Goal: Task Accomplishment & Management: Complete application form

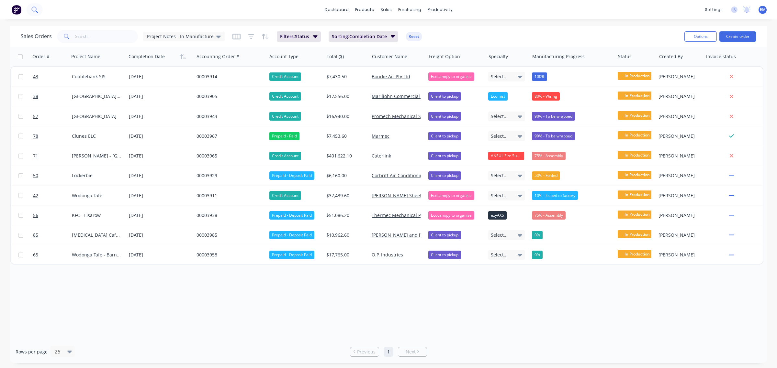
click at [39, 10] on button at bounding box center [35, 9] width 16 height 13
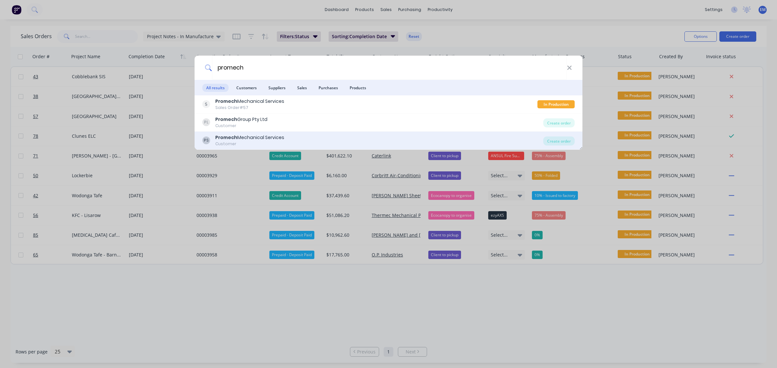
type input "promech"
click at [296, 135] on div "PS Promech Mechanical Services Customer" at bounding box center [372, 140] width 341 height 13
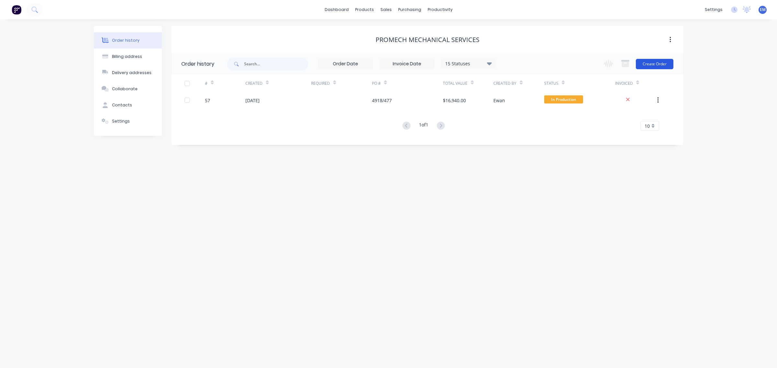
click at [655, 64] on button "Create Order" at bounding box center [654, 64] width 38 height 10
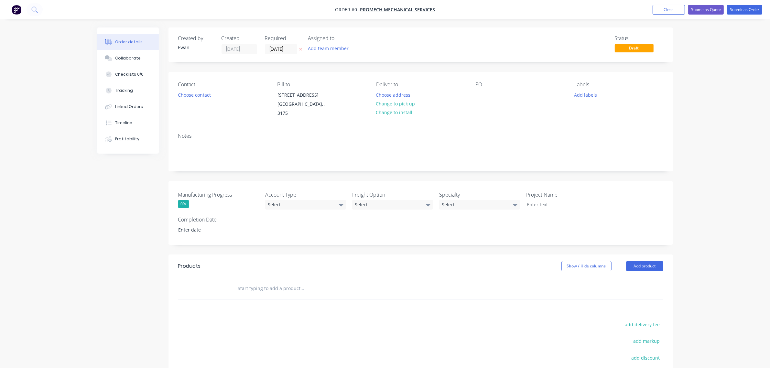
drag, startPoint x: 329, startPoint y: 50, endPoint x: 329, endPoint y: 53, distance: 3.9
click at [329, 50] on button "Add team member" at bounding box center [328, 48] width 48 height 9
click at [330, 82] on div "[PERSON_NAME] (You)" at bounding box center [360, 84] width 65 height 7
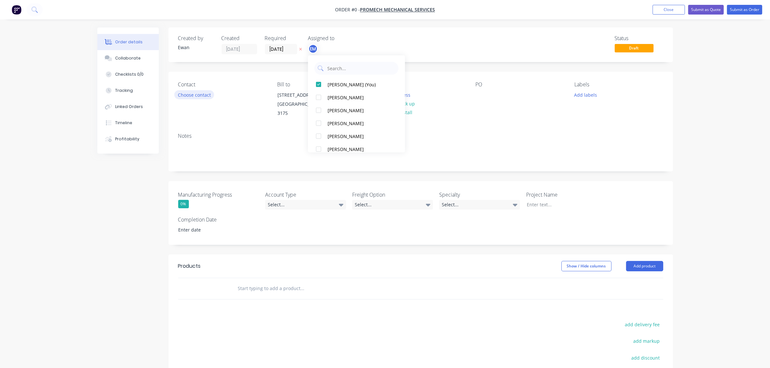
click at [196, 93] on div "Order details Collaborate Checklists 0/0 Tracking Linked Orders Timeline Profit…" at bounding box center [385, 246] width 589 height 437
click at [196, 93] on button "Choose contact" at bounding box center [194, 94] width 40 height 9
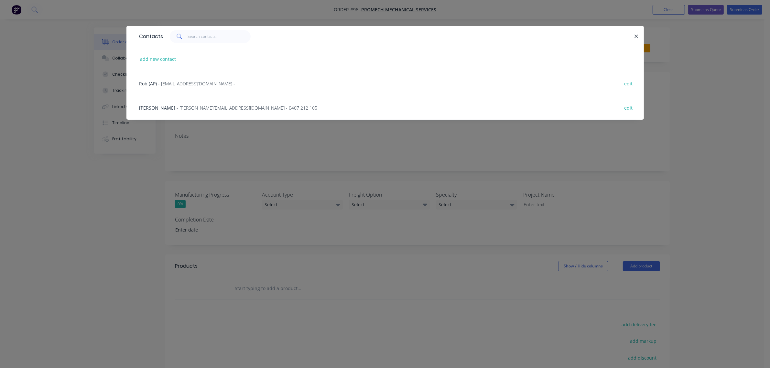
click at [168, 106] on span "[PERSON_NAME]" at bounding box center [157, 108] width 36 height 6
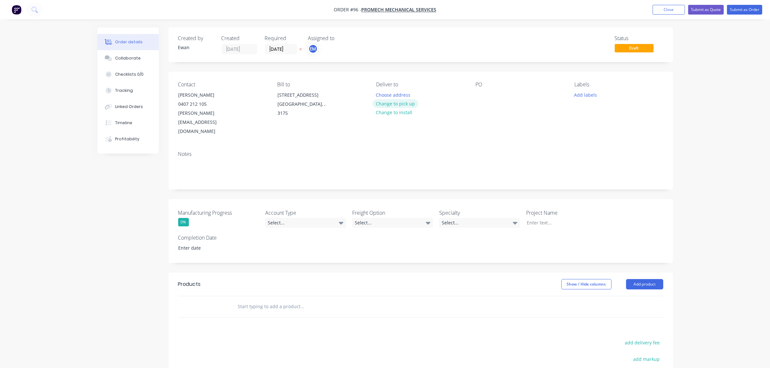
click at [402, 104] on button "Change to pick up" at bounding box center [396, 103] width 46 height 9
click at [482, 96] on div at bounding box center [481, 94] width 10 height 9
click at [582, 96] on button "Add labels" at bounding box center [586, 94] width 30 height 9
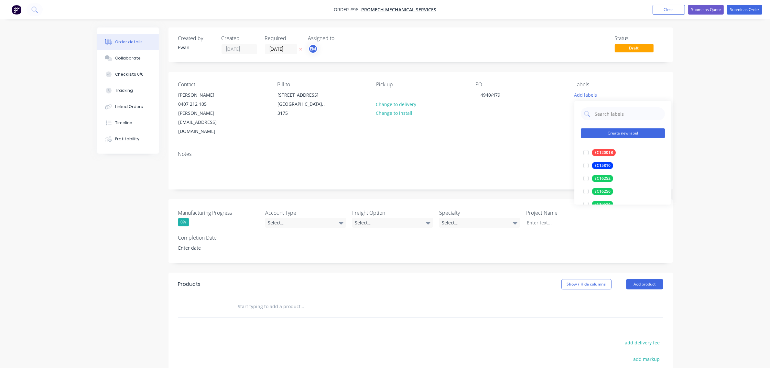
click at [616, 133] on button "Create new label" at bounding box center [623, 134] width 84 height 10
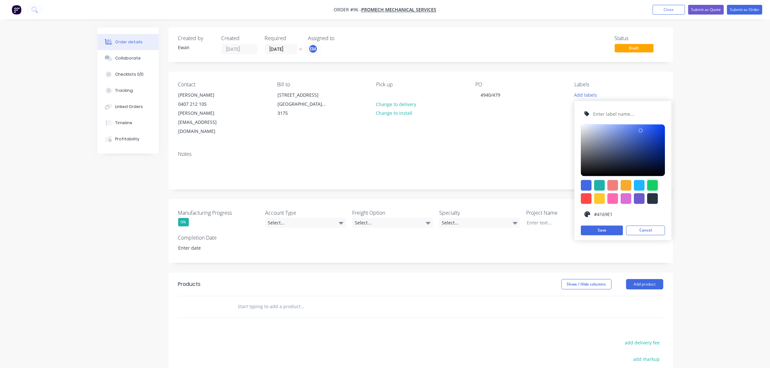
click at [656, 185] on div at bounding box center [652, 185] width 11 height 11
type input "#13CE66"
click at [621, 115] on input "text" at bounding box center [627, 114] width 69 height 12
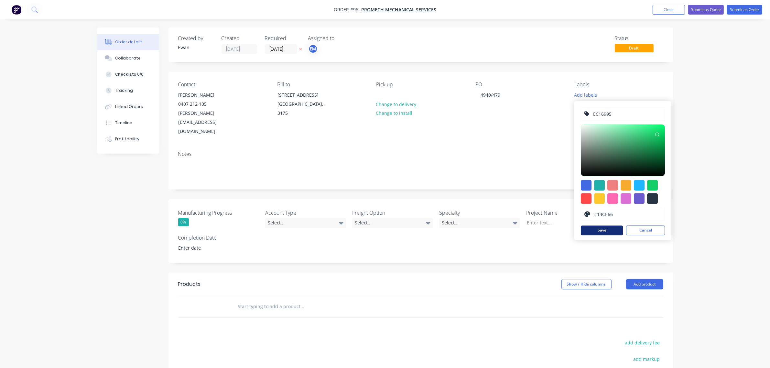
type input "EC16995"
click at [612, 229] on button "Save" at bounding box center [602, 231] width 42 height 10
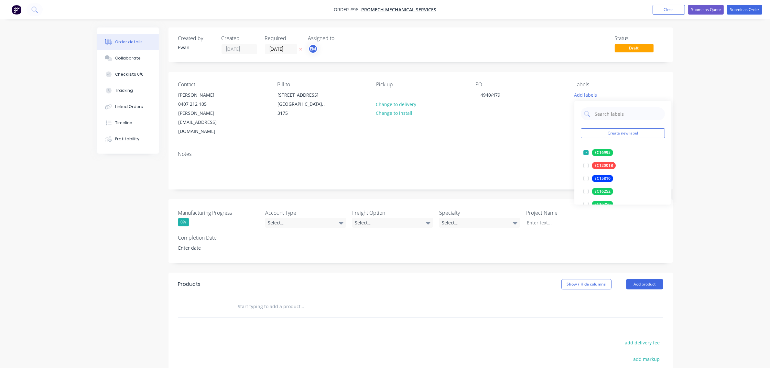
click at [710, 141] on div "Order details Collaborate Checklists 0/0 Tracking Linked Orders Timeline Profit…" at bounding box center [385, 241] width 770 height 483
click at [293, 218] on div "Select..." at bounding box center [305, 223] width 81 height 10
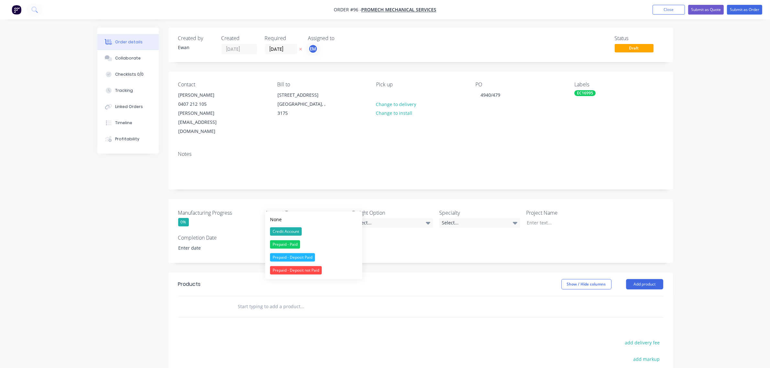
click at [300, 232] on div "Credit Account" at bounding box center [286, 231] width 32 height 8
click at [375, 209] on label "Freight Option" at bounding box center [392, 213] width 81 height 8
click at [376, 218] on div "Select..." at bounding box center [392, 223] width 81 height 10
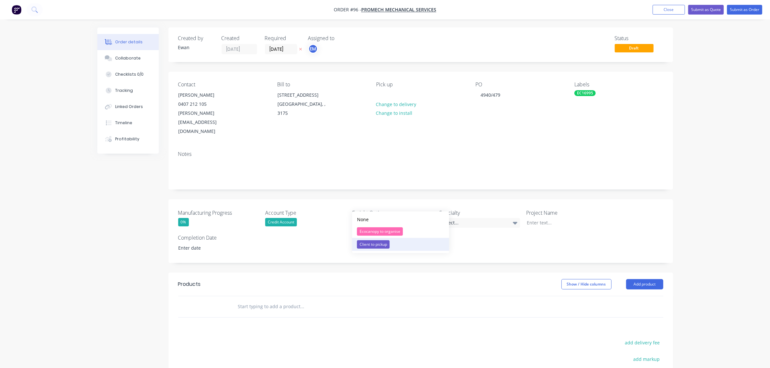
click at [387, 242] on div "Client to pickup" at bounding box center [373, 244] width 33 height 8
click at [463, 218] on div "Select..." at bounding box center [479, 223] width 81 height 10
click at [605, 219] on div "Manufacturing Progress 0% Account Type Credit Account Freight Option Client to …" at bounding box center [421, 231] width 505 height 64
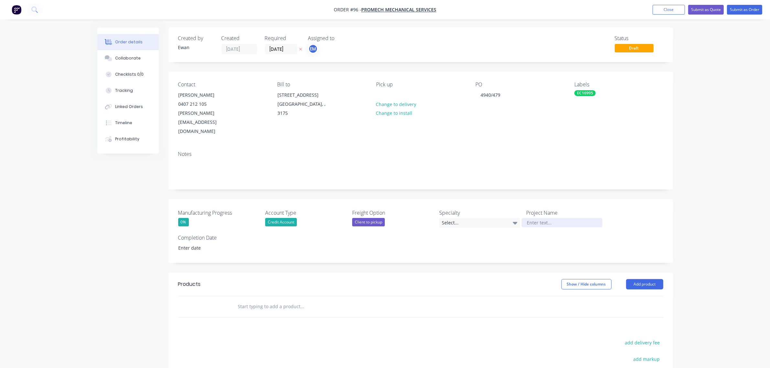
click at [547, 218] on div at bounding box center [562, 222] width 81 height 9
click at [390, 240] on div "Manufacturing Progress 0% Account Type Credit Account Freight Option Client to …" at bounding box center [421, 231] width 505 height 64
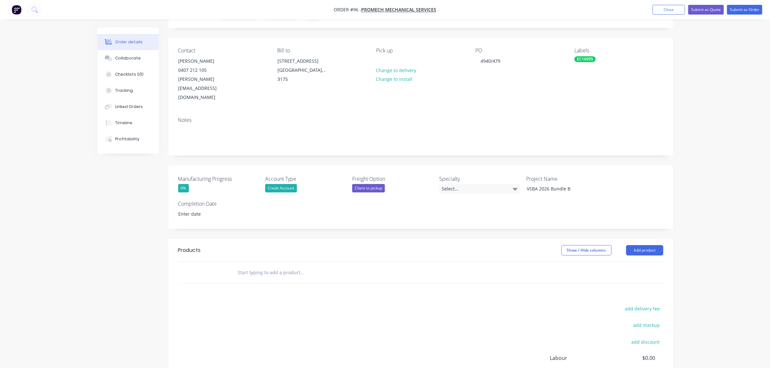
scroll to position [81, 0]
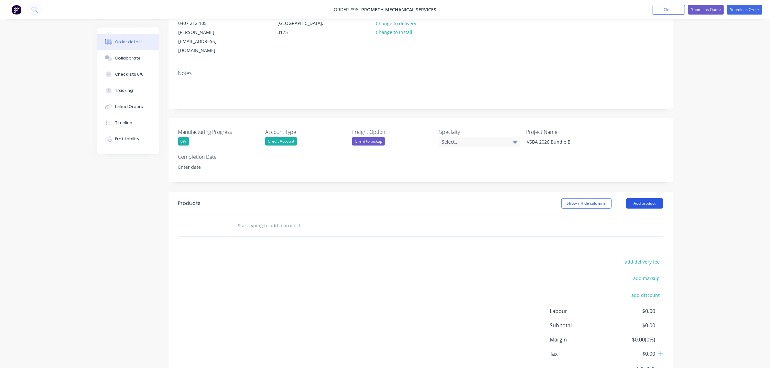
click at [638, 198] on button "Add product" at bounding box center [644, 203] width 37 height 10
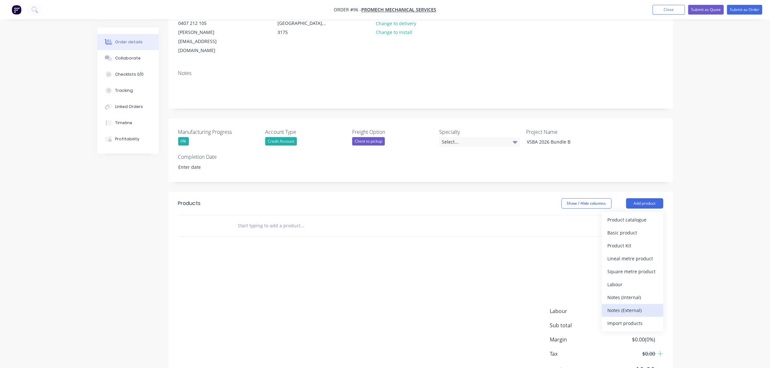
click at [636, 306] on div "Notes (External)" at bounding box center [633, 310] width 50 height 9
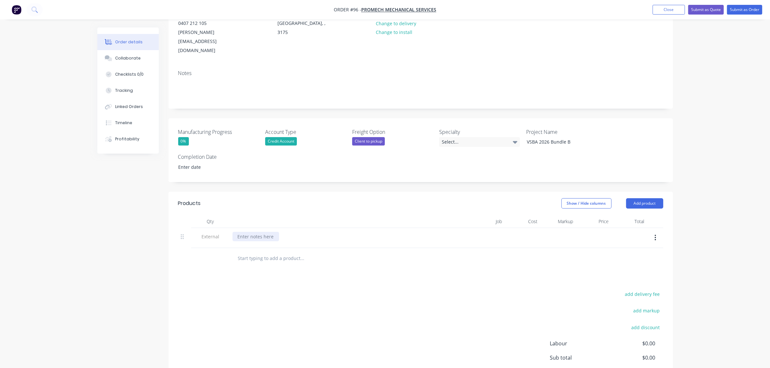
click at [253, 232] on div at bounding box center [256, 236] width 47 height 9
click at [279, 215] on div at bounding box center [343, 221] width 227 height 13
click at [645, 198] on button "Add product" at bounding box center [644, 203] width 37 height 10
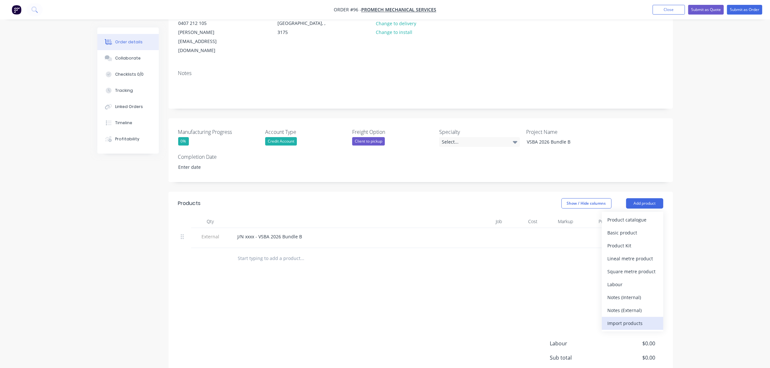
click at [640, 319] on div "Import products" at bounding box center [633, 323] width 50 height 9
click at [644, 228] on div "Product catalogue" at bounding box center [633, 232] width 50 height 9
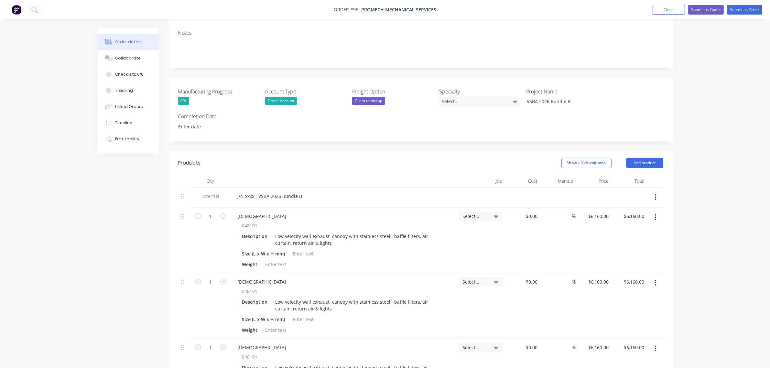
scroll to position [202, 0]
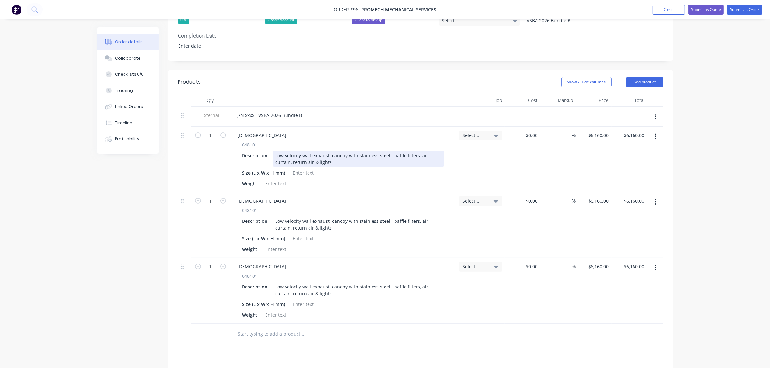
click at [326, 151] on div "Low velocity wall exhaust canopy with stainless steel baffle filters, air curta…" at bounding box center [358, 159] width 171 height 16
click at [303, 168] on div at bounding box center [304, 172] width 26 height 9
click at [305, 168] on div at bounding box center [304, 172] width 26 height 9
paste div
click at [307, 234] on div at bounding box center [304, 238] width 26 height 9
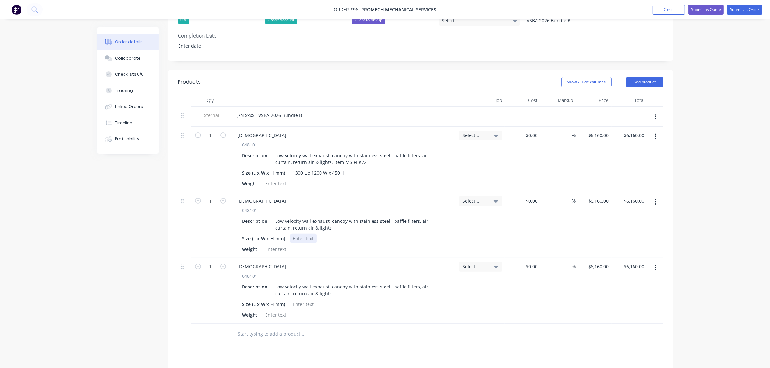
paste div
click at [298, 300] on div at bounding box center [304, 304] width 26 height 9
paste div
click at [274, 179] on div at bounding box center [276, 183] width 26 height 9
paste div
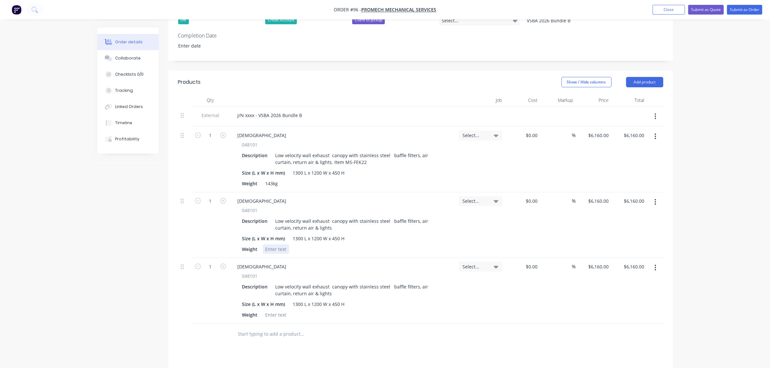
click at [280, 245] on div at bounding box center [276, 249] width 26 height 9
paste div
click at [286, 310] on div at bounding box center [276, 314] width 26 height 9
paste div
click at [324, 216] on div "Low velocity wall exhaust canopy with stainless steel baffle filters, air curta…" at bounding box center [358, 224] width 171 height 16
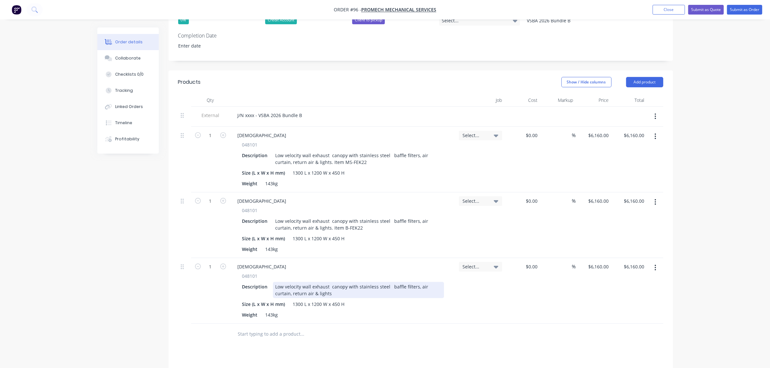
click at [321, 282] on div "Low velocity wall exhaust canopy with stainless steel baffle filters, air curta…" at bounding box center [358, 290] width 171 height 16
click at [482, 279] on div "Select..." at bounding box center [481, 291] width 49 height 66
click at [654, 77] on button "Add product" at bounding box center [644, 82] width 37 height 10
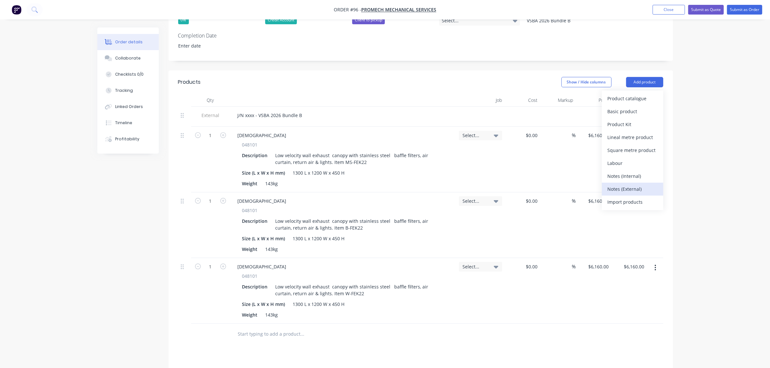
click at [632, 184] on div "Notes (External)" at bounding box center [633, 188] width 50 height 9
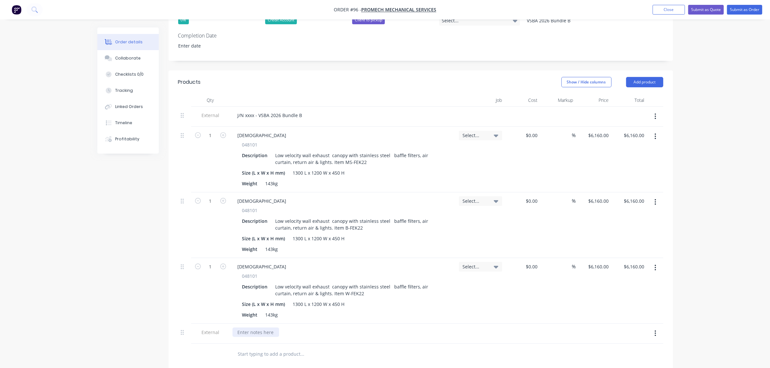
click at [264, 328] on div at bounding box center [256, 332] width 47 height 9
paste div
click at [416, 328] on div "Thank you! Any orders exceeding your approved credit limit will require prepaym…" at bounding box center [330, 332] width 195 height 9
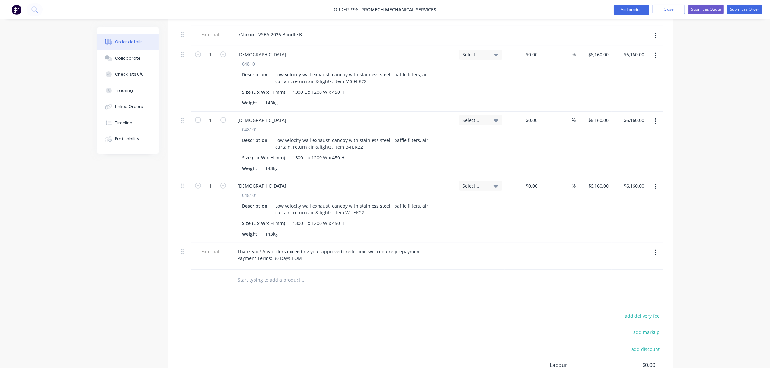
click at [699, 255] on div "Order details Collaborate Checklists 0/0 Tracking Linked Orders Timeline Profit…" at bounding box center [385, 86] width 770 height 739
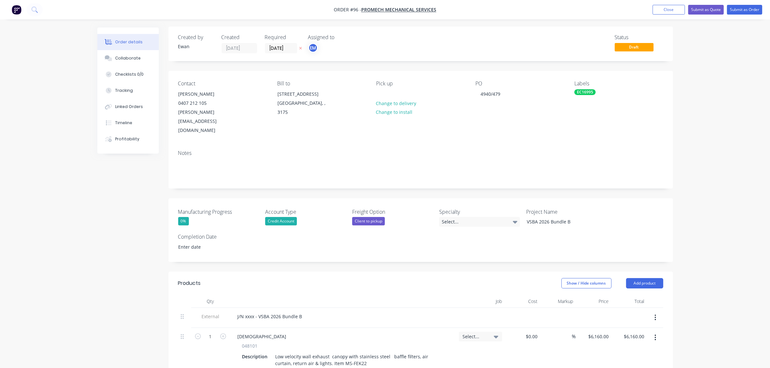
scroll to position [0, 0]
click at [738, 12] on button "Submit as Order" at bounding box center [744, 10] width 35 height 10
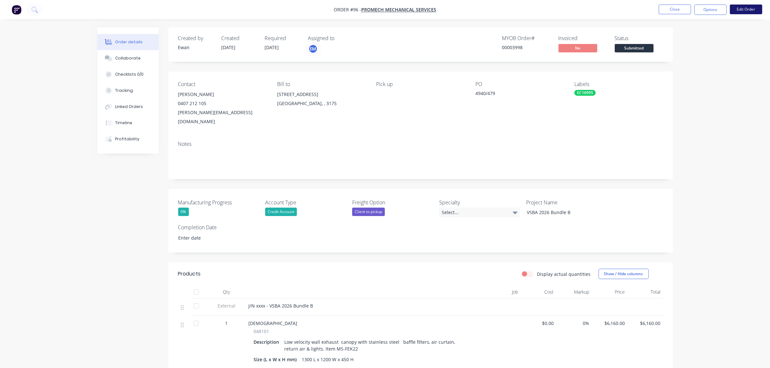
click at [739, 9] on button "Edit Order" at bounding box center [746, 10] width 32 height 10
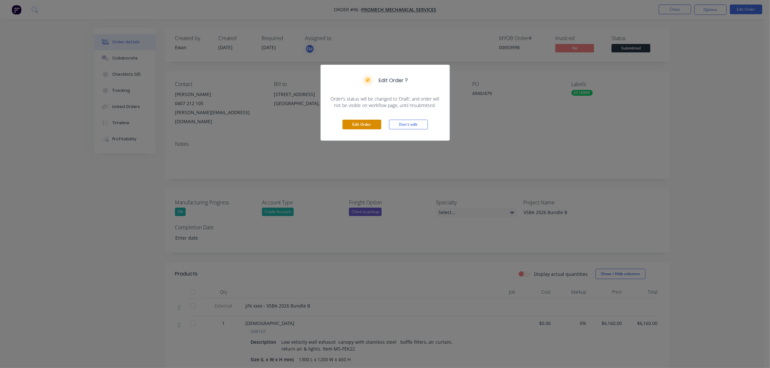
click at [358, 124] on button "Edit Order" at bounding box center [362, 125] width 39 height 10
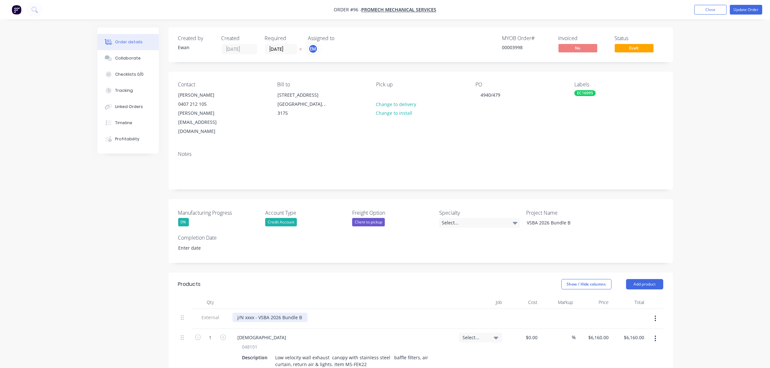
click at [250, 313] on div "J/N xxxx - VSBA 2026 Bundle B" at bounding box center [270, 317] width 75 height 9
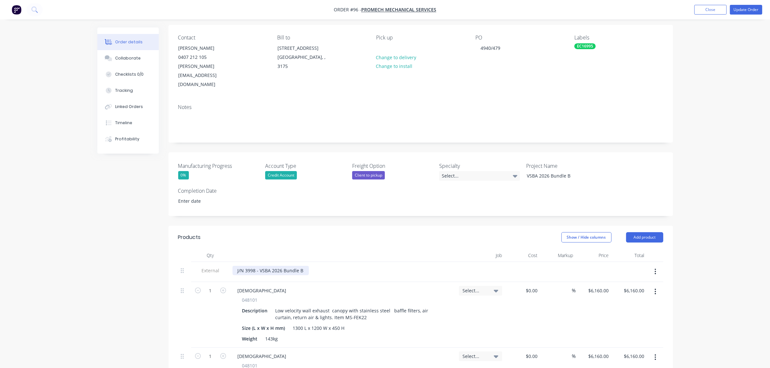
scroll to position [121, 0]
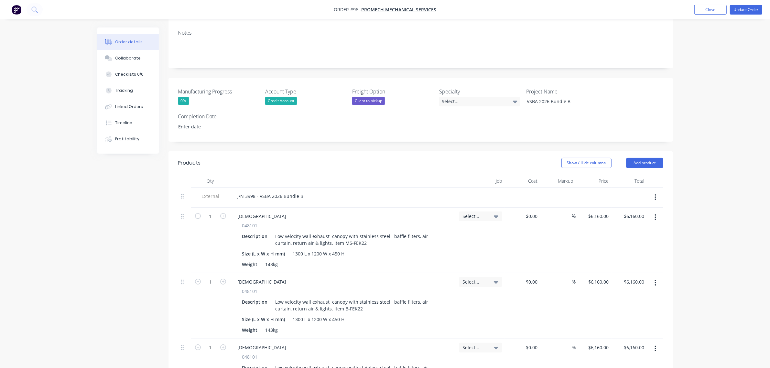
click at [486, 213] on span "Select..." at bounding box center [475, 216] width 25 height 7
click at [472, 247] on button "Create new job" at bounding box center [457, 252] width 84 height 10
click at [457, 240] on input "Job Number" at bounding box center [457, 245] width 84 height 10
type input "3998"
click at [468, 264] on input "Job Name" at bounding box center [457, 269] width 84 height 10
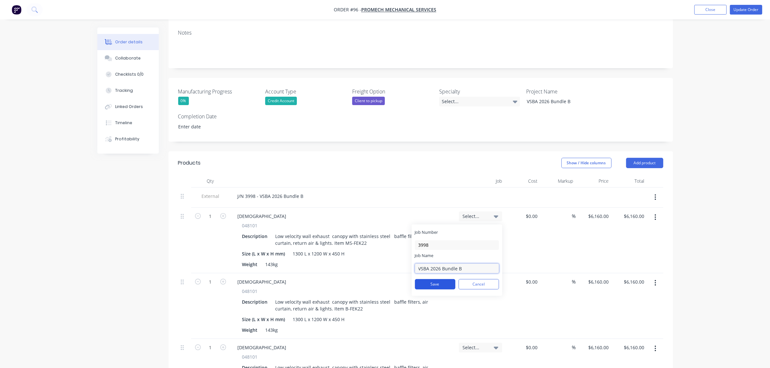
type input "VSBA 2026 Bundle B"
click at [446, 279] on button "Save" at bounding box center [435, 284] width 40 height 10
click at [473, 229] on input at bounding box center [462, 235] width 66 height 13
type input "3998"
click at [450, 281] on div "Apply to all line items" at bounding box center [449, 284] width 47 height 7
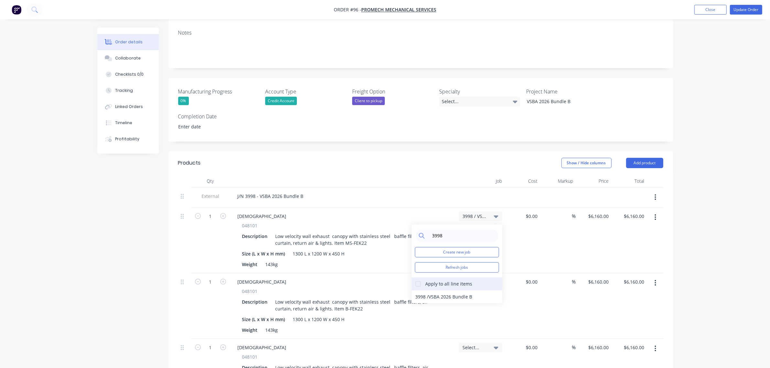
click at [420, 278] on div at bounding box center [418, 284] width 13 height 13
click at [428, 291] on div "3998 / VSBA 2026 Bundle B" at bounding box center [457, 297] width 91 height 13
click at [736, 225] on div "Order details Collaborate Checklists 0/0 Tracking Linked Orders Timeline Profit…" at bounding box center [385, 248] width 770 height 739
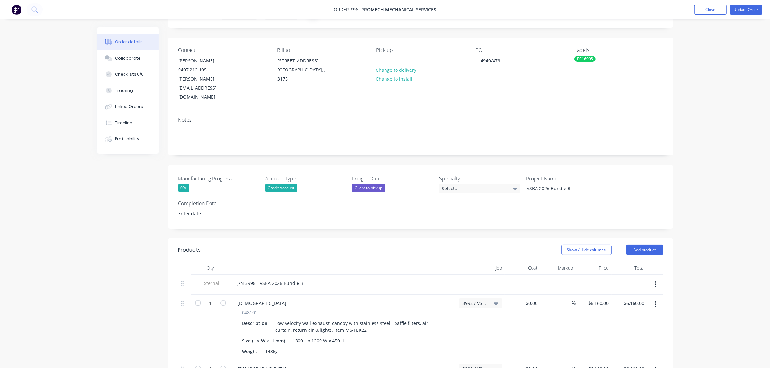
scroll to position [0, 0]
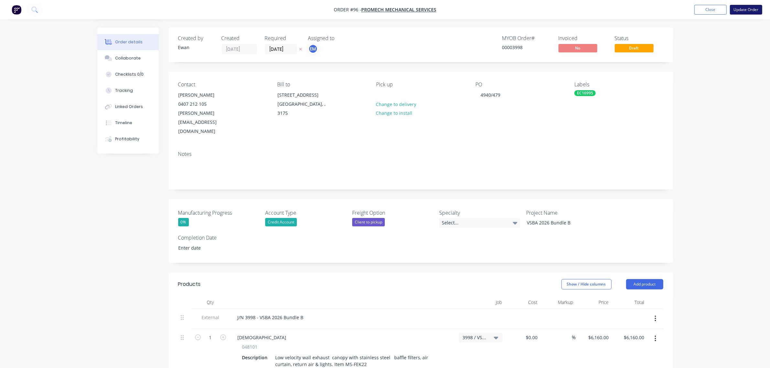
click at [749, 10] on button "Update Order" at bounding box center [746, 10] width 32 height 10
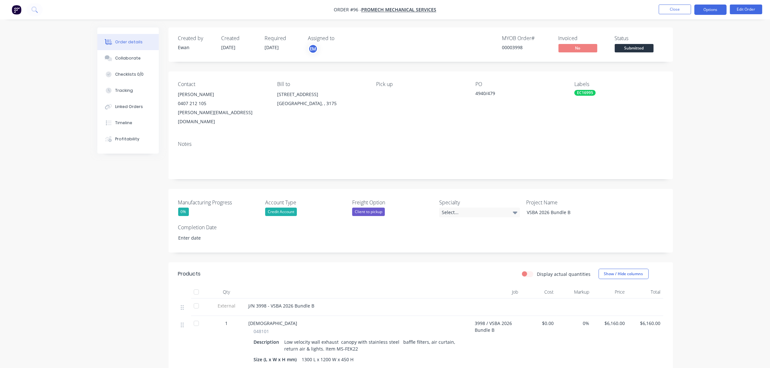
click at [704, 10] on button "Options" at bounding box center [711, 10] width 32 height 10
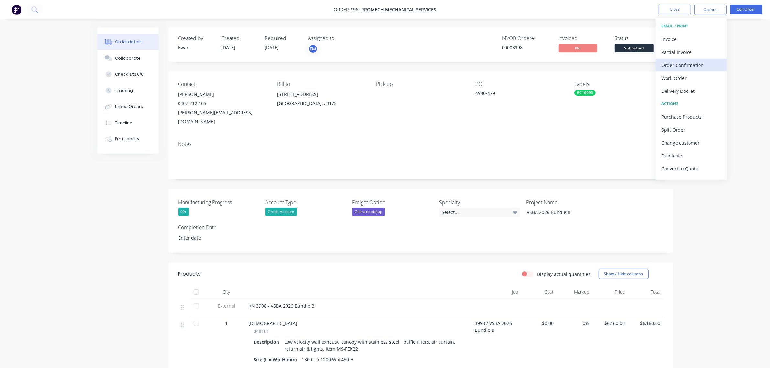
click at [695, 62] on div "Order Confirmation" at bounding box center [692, 65] width 60 height 9
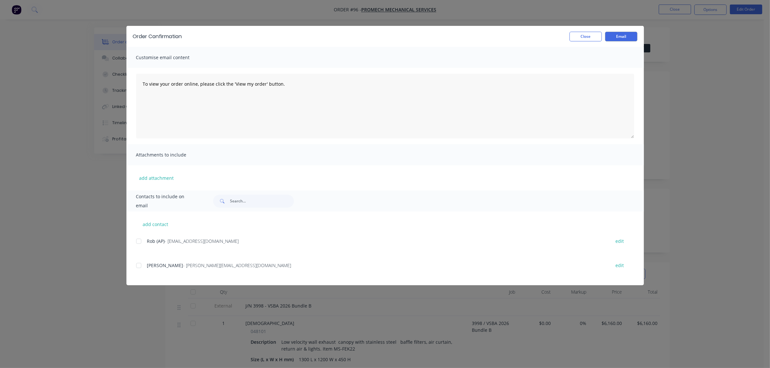
click at [155, 266] on span "[PERSON_NAME]" at bounding box center [165, 265] width 36 height 6
click at [138, 267] on div at bounding box center [138, 265] width 13 height 13
click at [620, 33] on button "Email" at bounding box center [621, 37] width 32 height 10
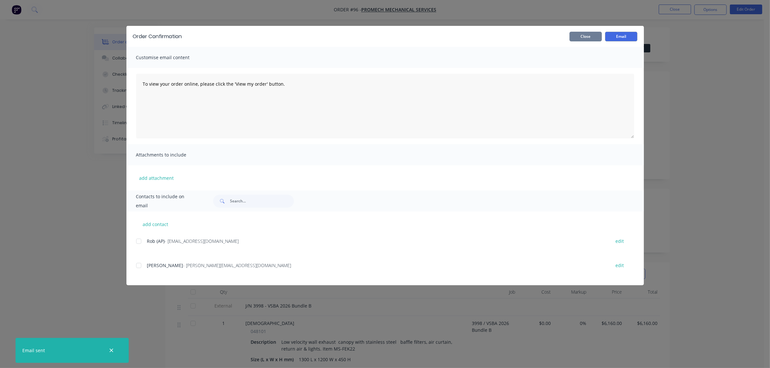
click at [587, 36] on button "Close" at bounding box center [586, 37] width 32 height 10
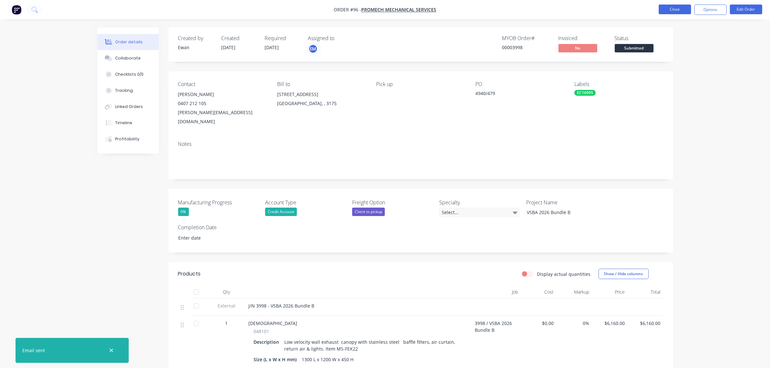
click at [677, 6] on button "Close" at bounding box center [675, 10] width 32 height 10
